Goal: Task Accomplishment & Management: Complete application form

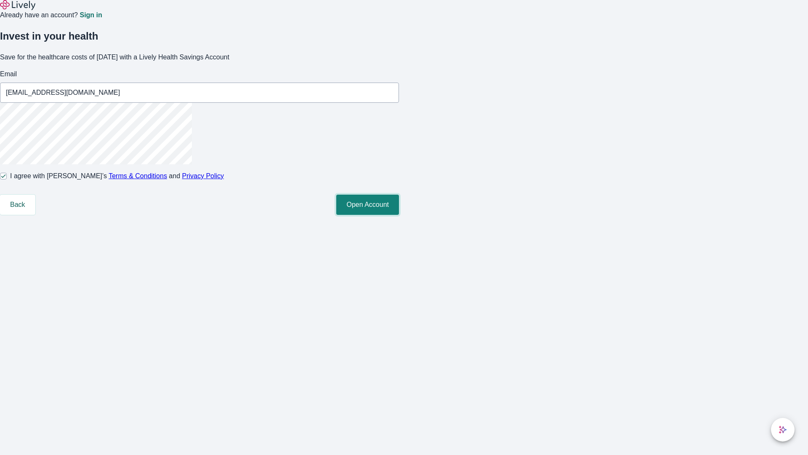
click at [399, 215] on button "Open Account" at bounding box center [367, 205] width 63 height 20
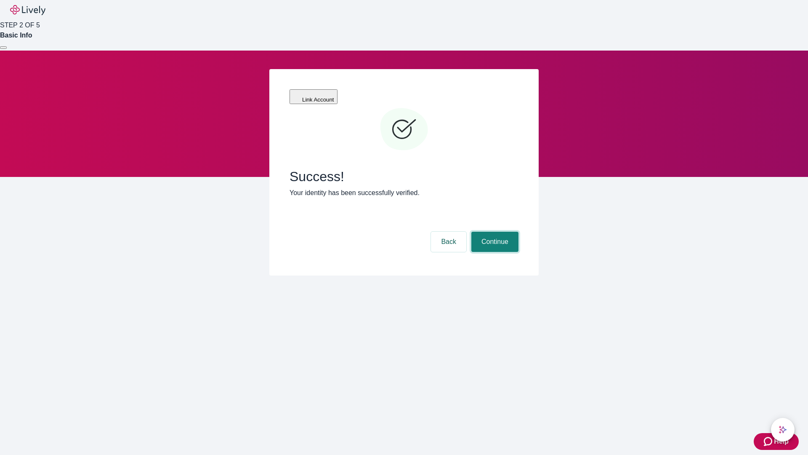
click at [494, 232] on button "Continue" at bounding box center [495, 242] width 47 height 20
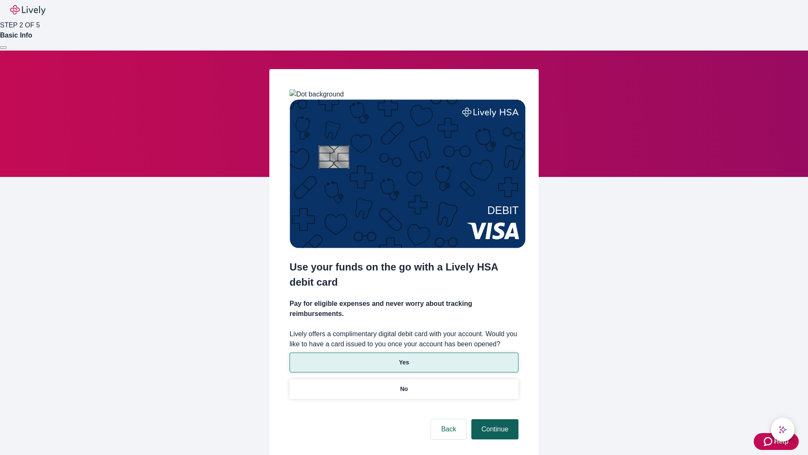
click at [404, 384] on p "No" at bounding box center [404, 388] width 8 height 9
click at [494, 419] on button "Continue" at bounding box center [495, 429] width 47 height 20
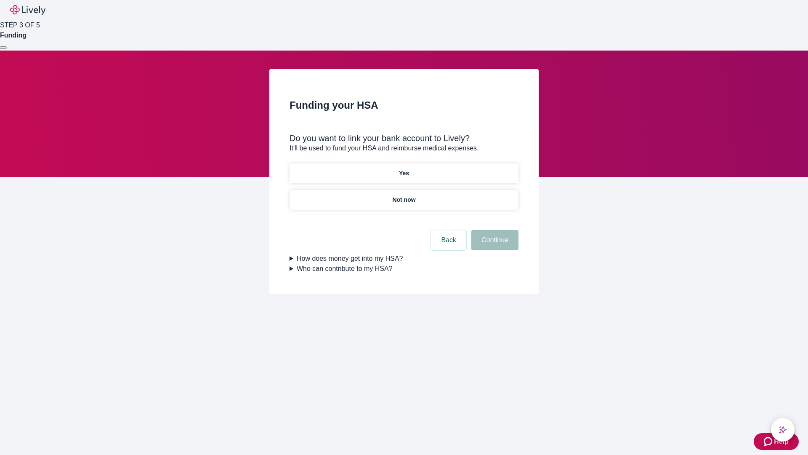
click at [404, 195] on p "Not now" at bounding box center [403, 199] width 23 height 9
click at [494, 245] on button "Continue" at bounding box center [495, 240] width 47 height 20
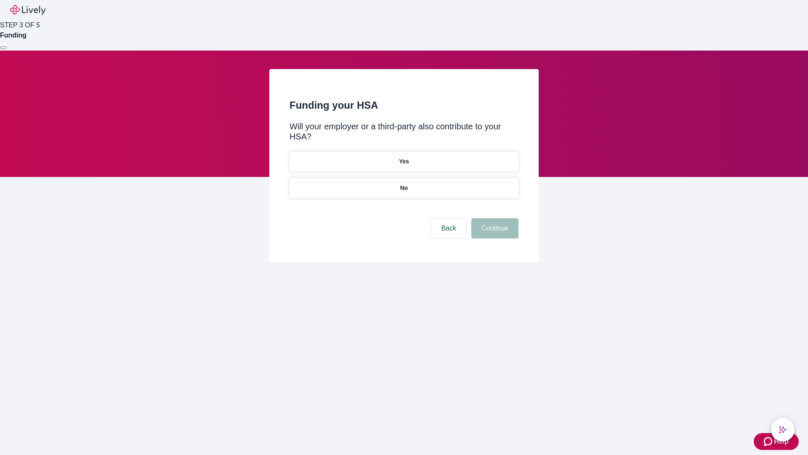
click at [404, 184] on p "No" at bounding box center [404, 188] width 8 height 9
click at [494, 218] on button "Continue" at bounding box center [495, 228] width 47 height 20
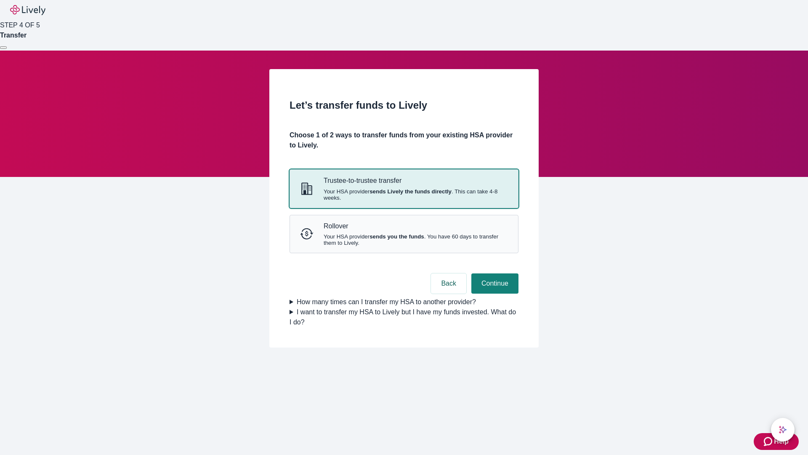
click at [404, 195] on strong "sends Lively the funds directly" at bounding box center [411, 191] width 82 height 6
click at [494, 293] on button "Continue" at bounding box center [495, 283] width 47 height 20
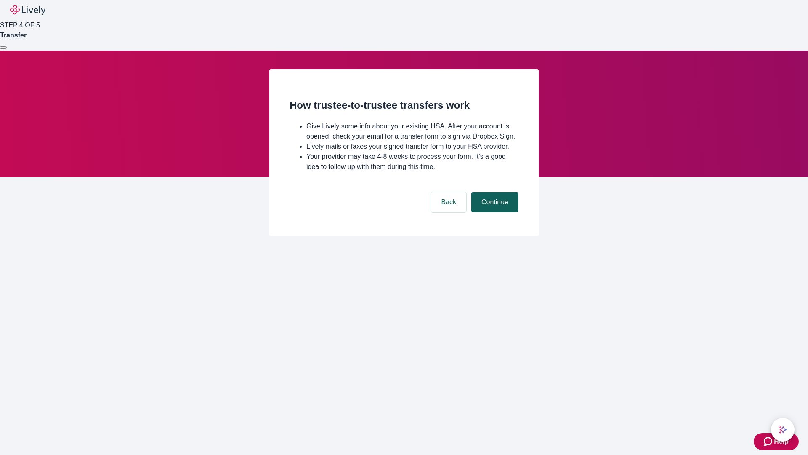
click at [494, 212] on button "Continue" at bounding box center [495, 202] width 47 height 20
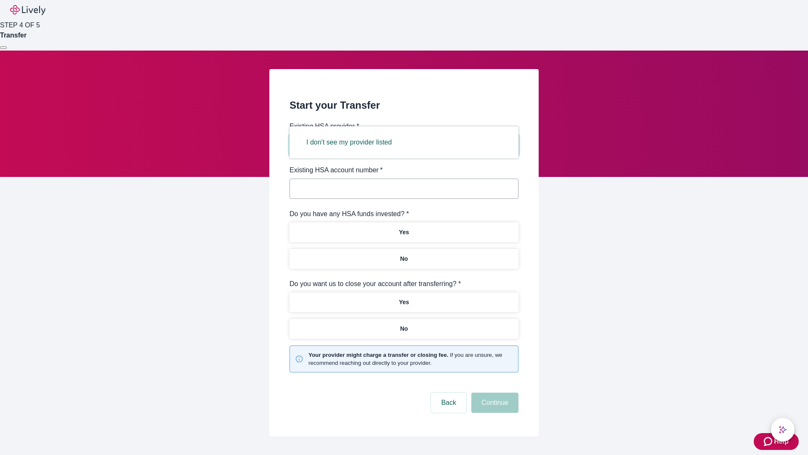
click at [352, 142] on button "I don't see my provider listed" at bounding box center [349, 142] width 106 height 20
type input "Other"
